Goal: Task Accomplishment & Management: Manage account settings

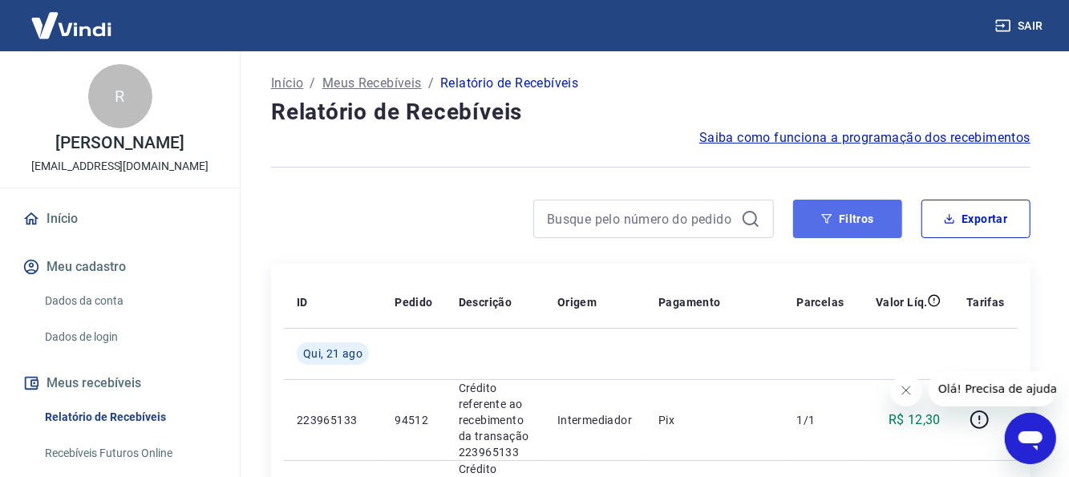
click at [838, 214] on button "Filtros" at bounding box center [847, 219] width 109 height 39
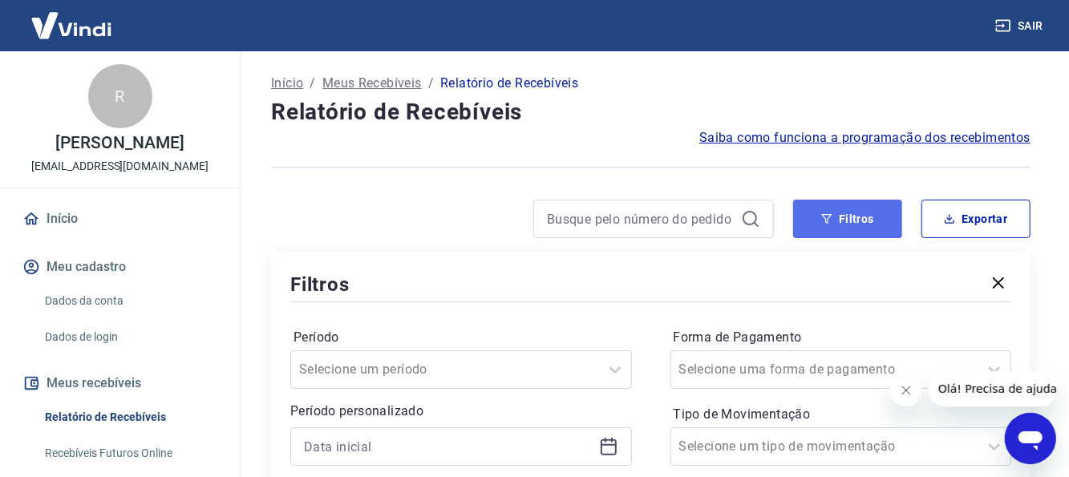
click at [854, 220] on button "Filtros" at bounding box center [847, 219] width 109 height 39
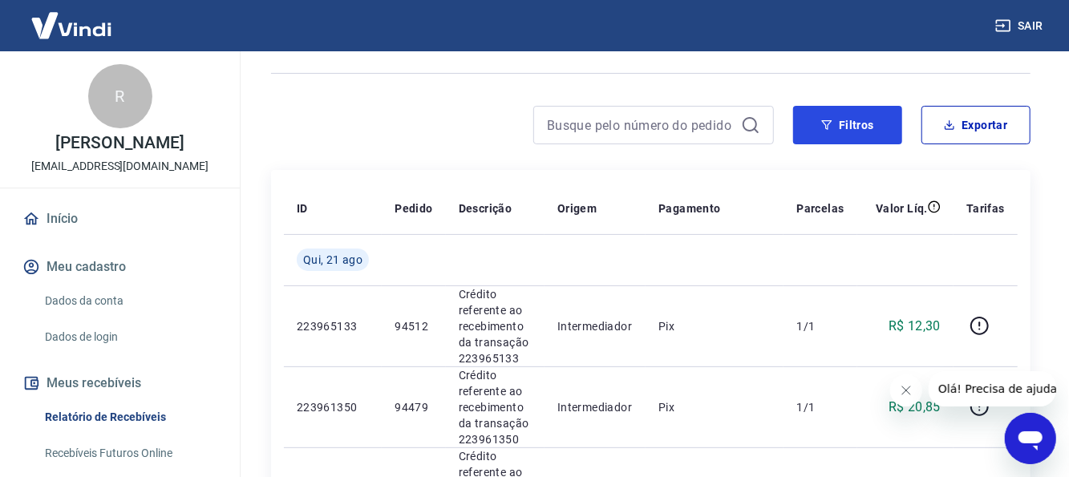
scroll to position [80, 0]
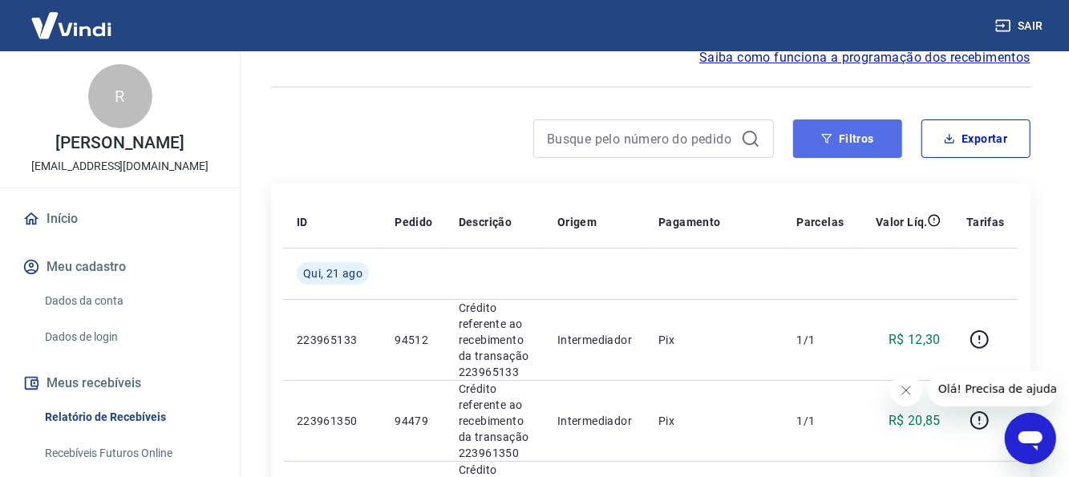
click at [874, 146] on button "Filtros" at bounding box center [847, 139] width 109 height 39
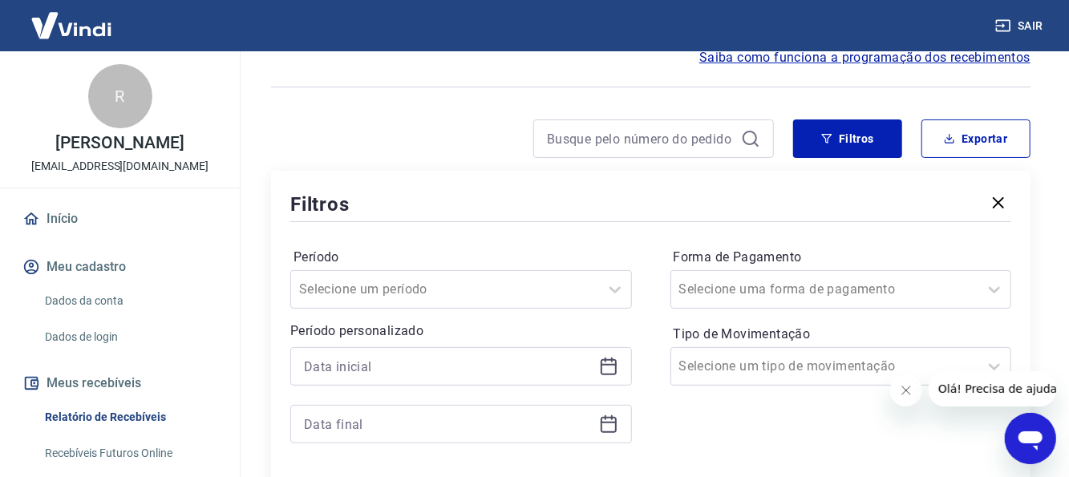
click at [608, 375] on icon at bounding box center [609, 367] width 16 height 16
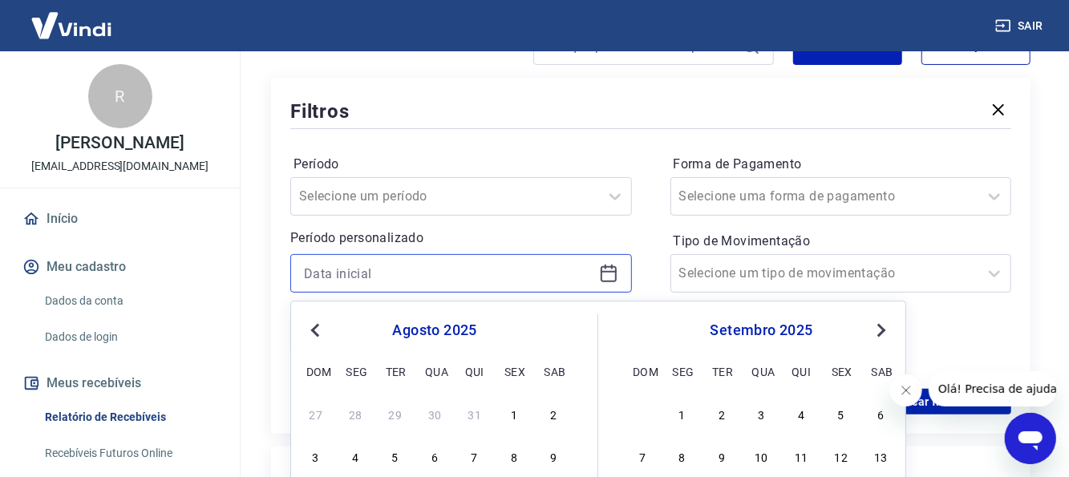
scroll to position [241, 0]
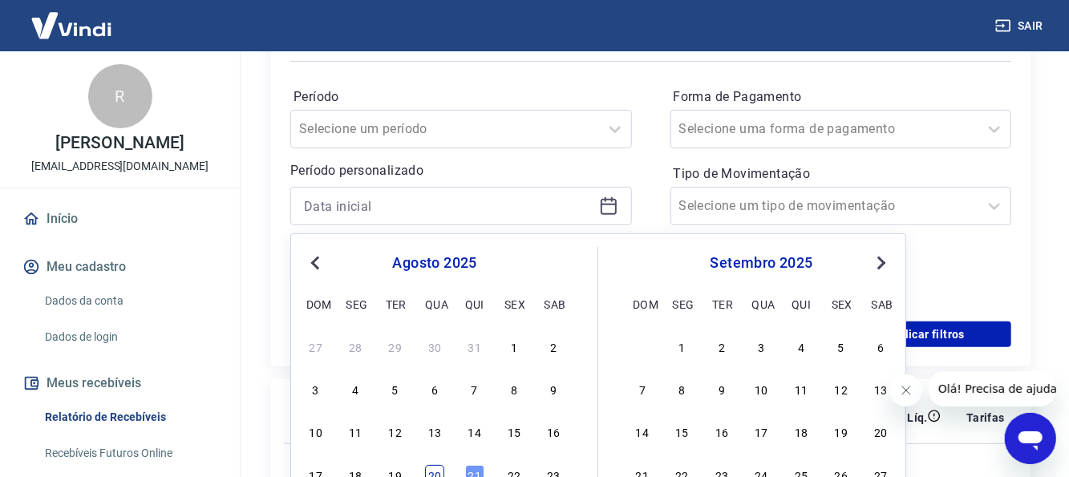
click at [428, 472] on div "20" at bounding box center [434, 474] width 19 height 19
type input "[DATE]"
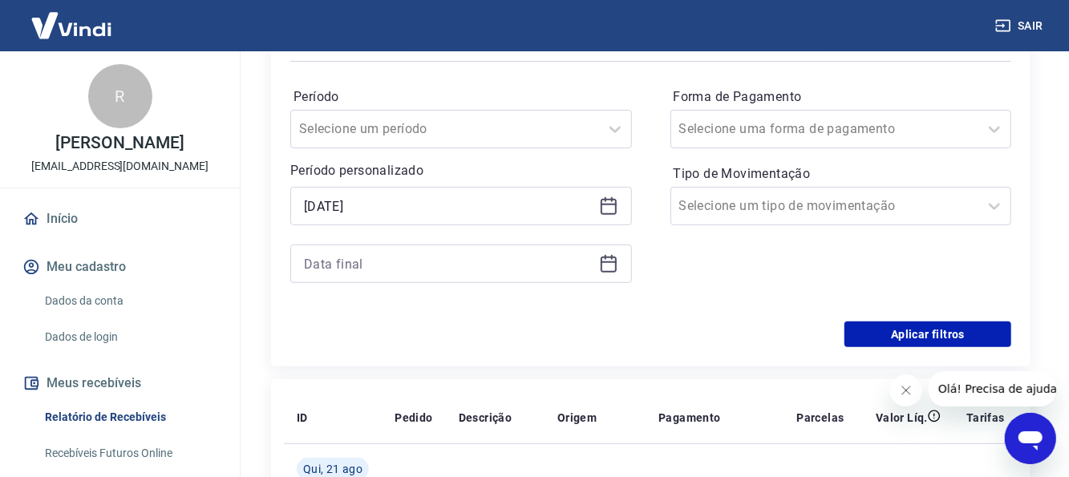
click at [602, 263] on icon at bounding box center [609, 265] width 16 height 16
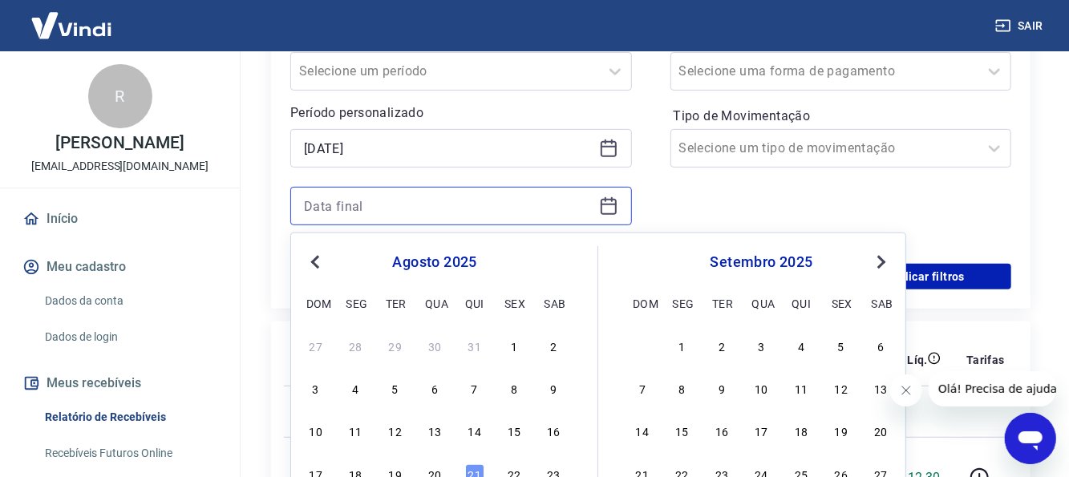
scroll to position [321, 0]
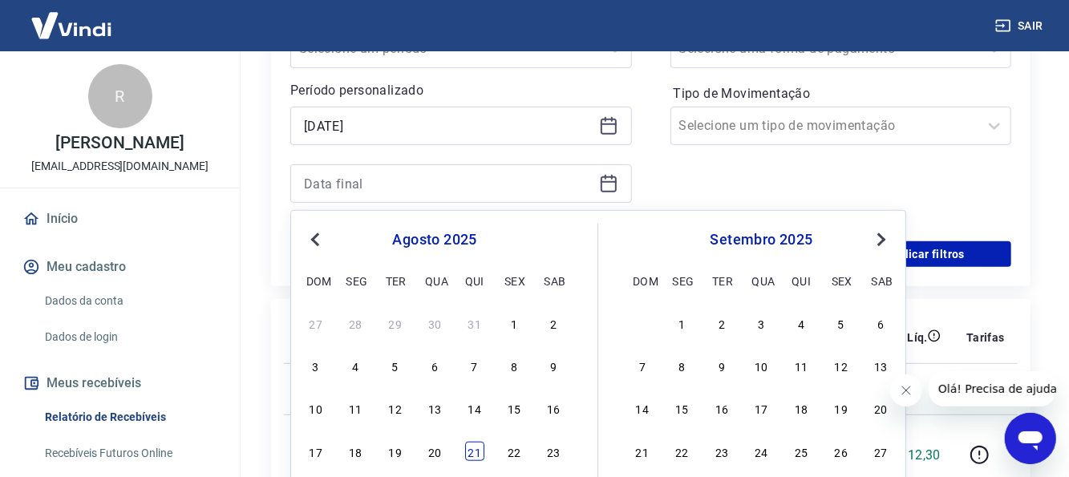
click at [477, 447] on div "21" at bounding box center [474, 451] width 19 height 19
type input "[DATE]"
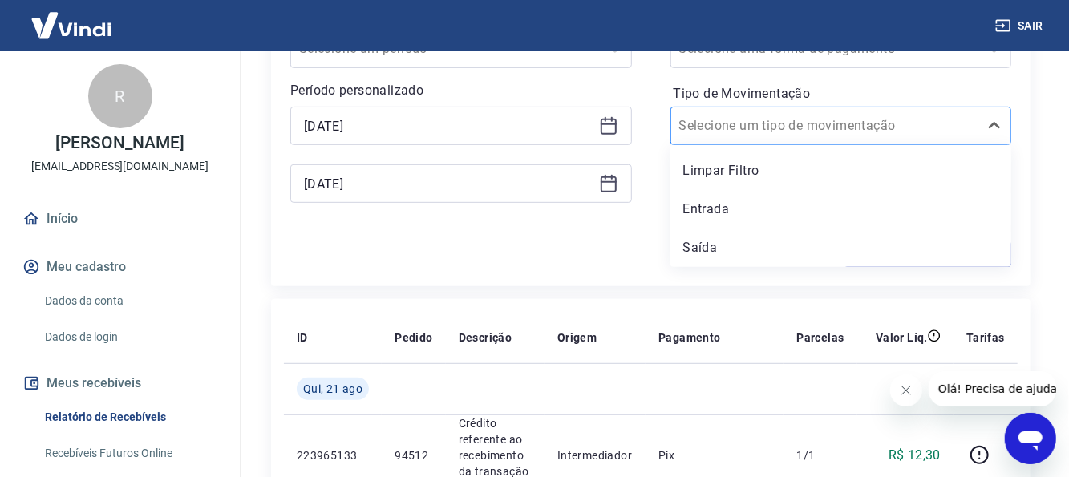
click at [789, 140] on div "Selecione um tipo de movimentação" at bounding box center [825, 126] width 308 height 29
click at [755, 213] on div "Entrada" at bounding box center [842, 209] width 342 height 32
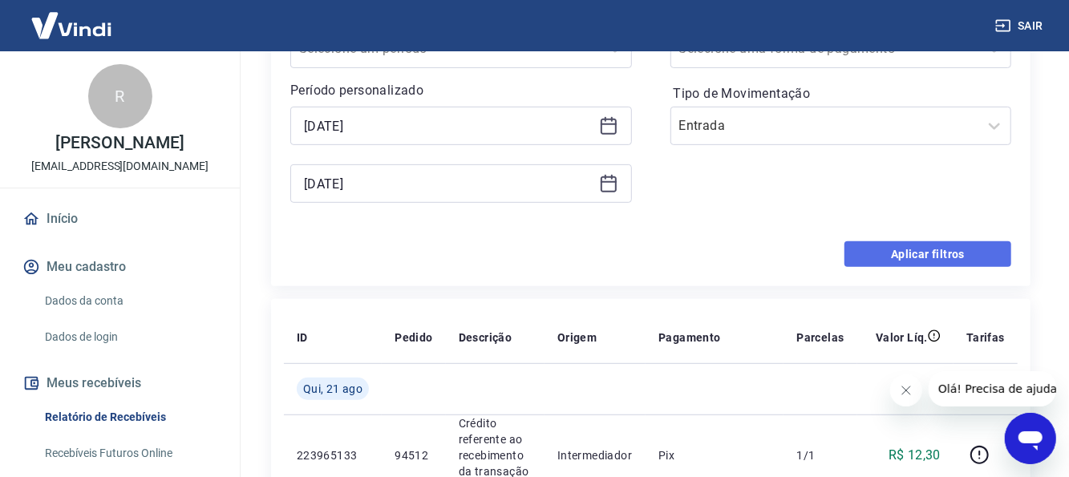
click at [937, 243] on button "Aplicar filtros" at bounding box center [928, 254] width 167 height 26
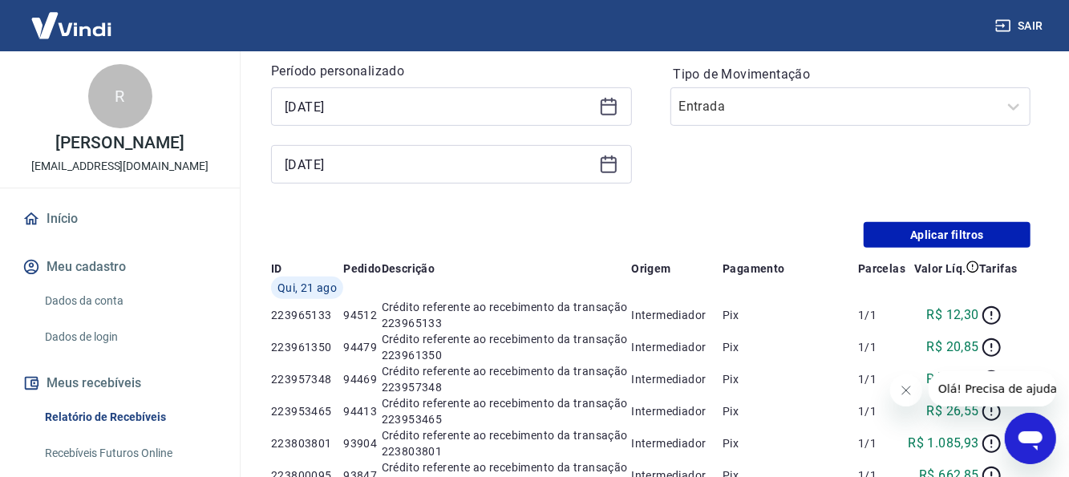
click at [936, 253] on div "Início / Meus Recebíveis / Relatório de Recebíveis Relatório de Recebíveis Saib…" at bounding box center [651, 442] width 798 height 1425
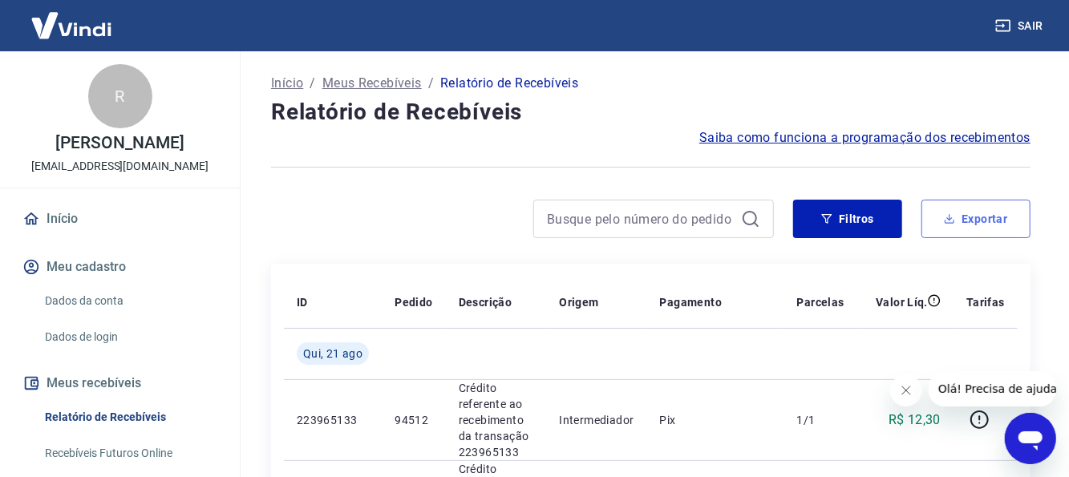
click at [936, 233] on button "Exportar" at bounding box center [976, 219] width 109 height 39
type input "[DATE]"
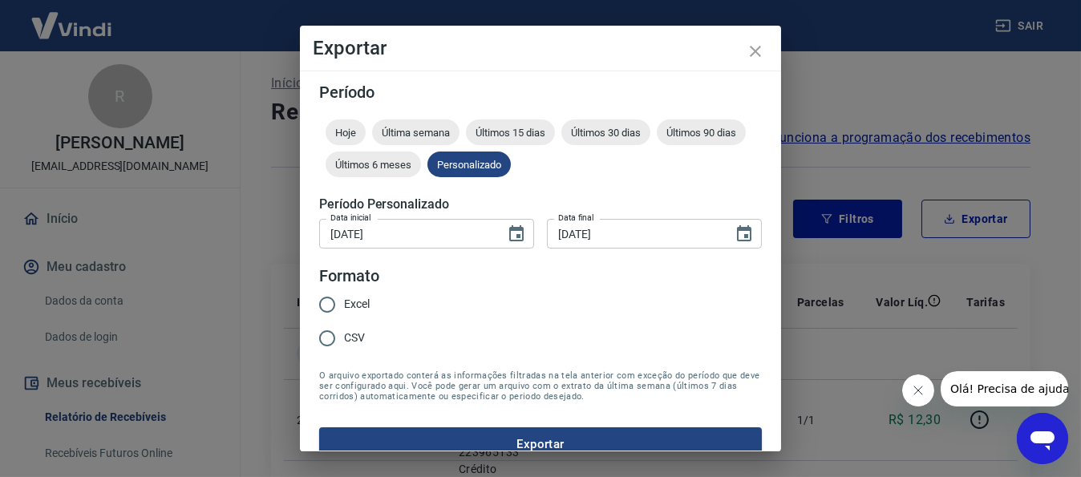
click at [357, 312] on span "Excel" at bounding box center [357, 304] width 26 height 17
click at [344, 312] on input "Excel" at bounding box center [327, 305] width 34 height 34
radio input "true"
click at [530, 433] on button "Exportar" at bounding box center [540, 445] width 443 height 34
